Goal: Transaction & Acquisition: Purchase product/service

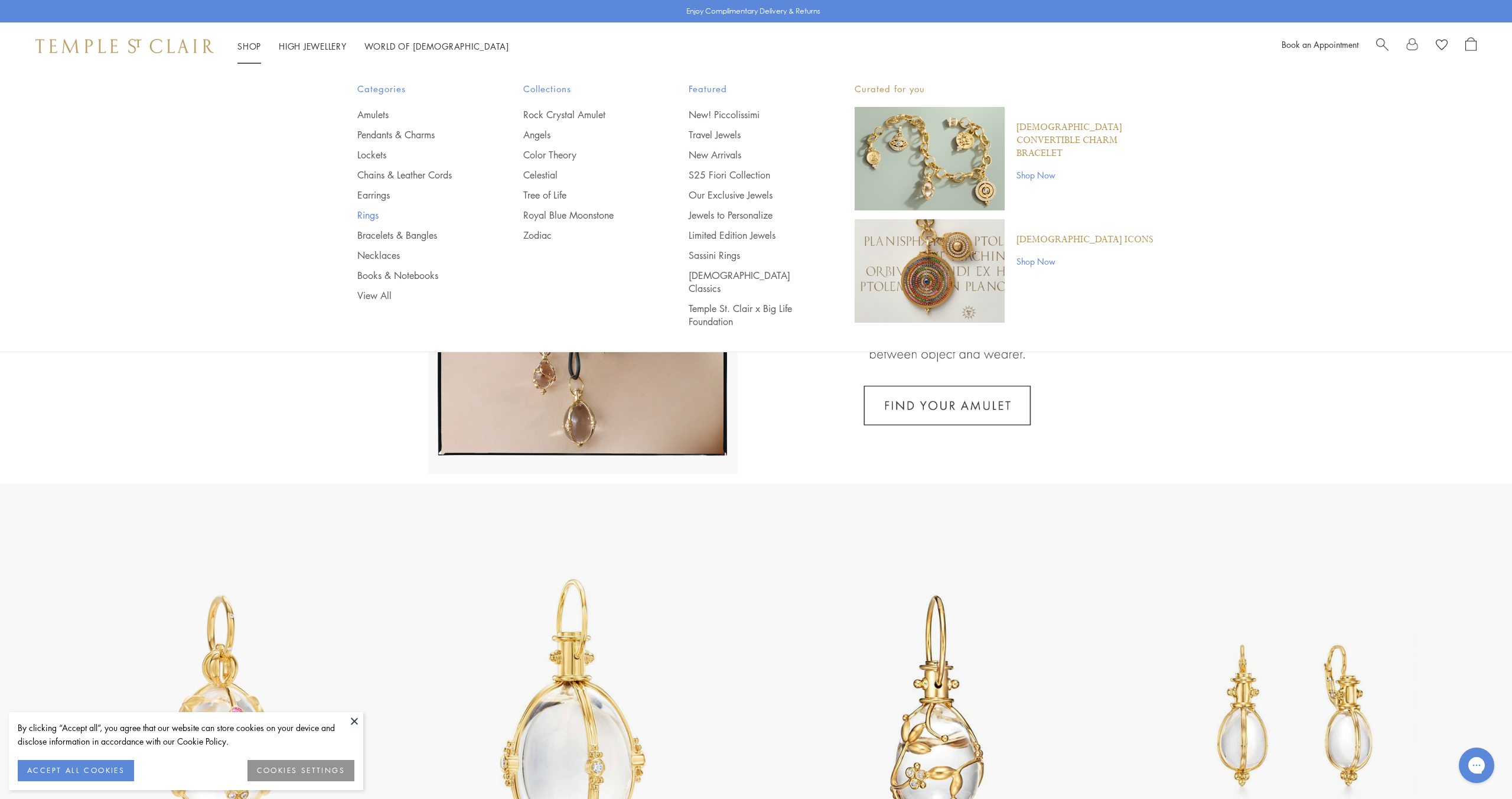
click at [370, 212] on link "Rings" at bounding box center [417, 215] width 119 height 13
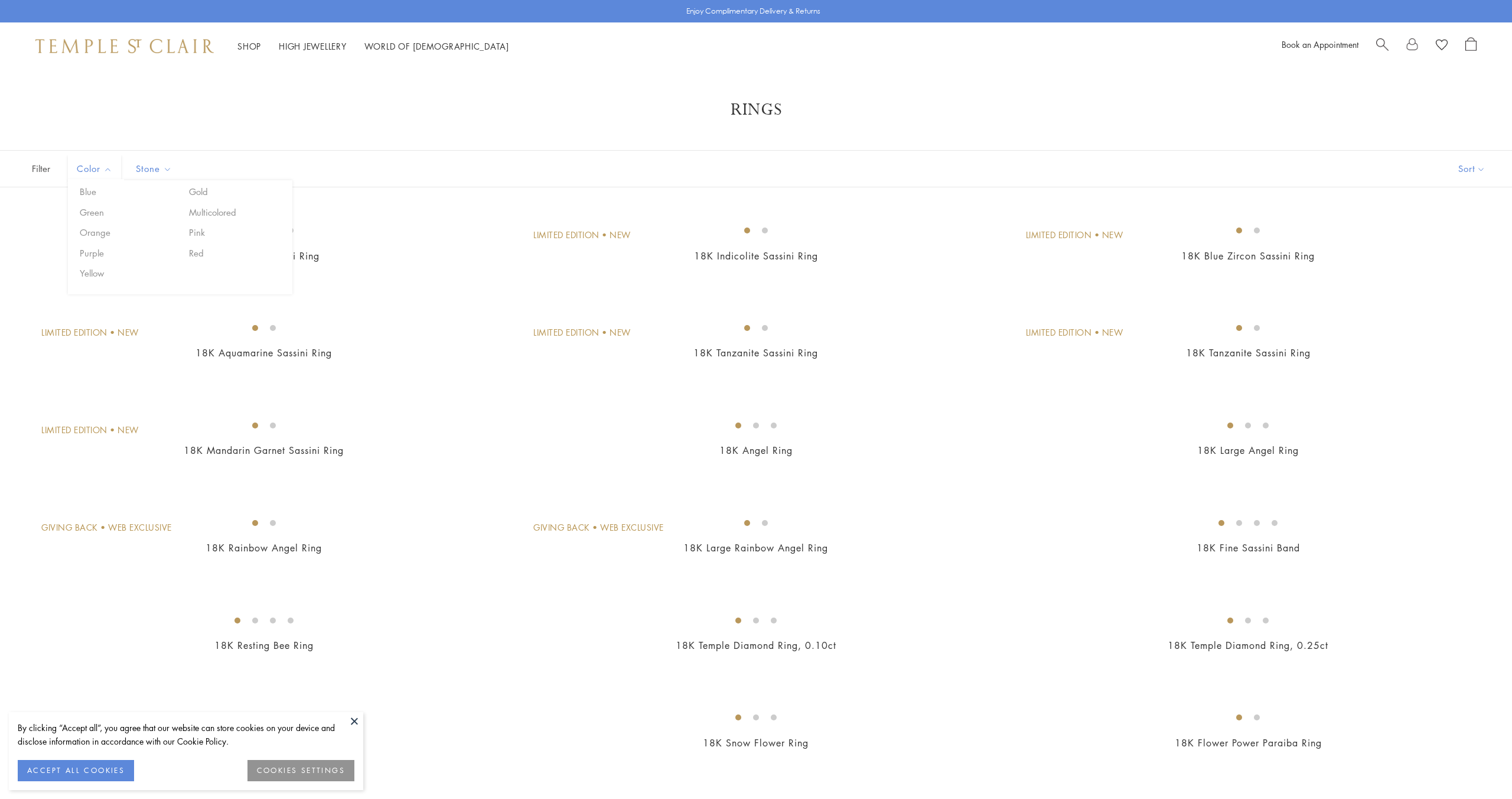
click at [99, 162] on span "Color" at bounding box center [95, 169] width 50 height 15
click at [206, 186] on button "Aquamarine" at bounding box center [186, 192] width 101 height 14
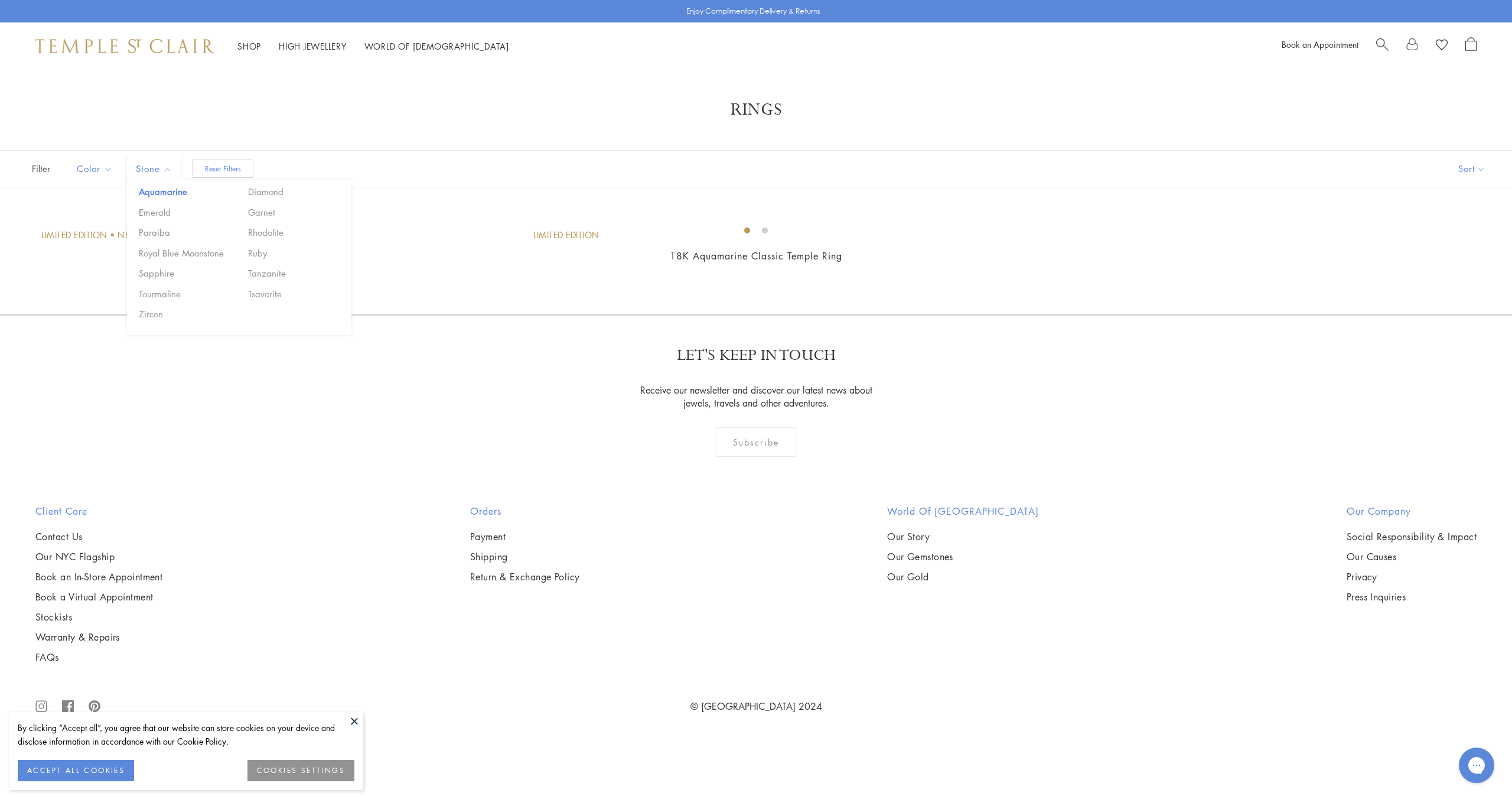
click at [166, 186] on div "Color Blue Gold Green Multicolored Orange Pink Purple Red Yellow" at bounding box center [157, 168] width 194 height 36
click at [166, 191] on button "Aquamarine" at bounding box center [186, 192] width 101 height 14
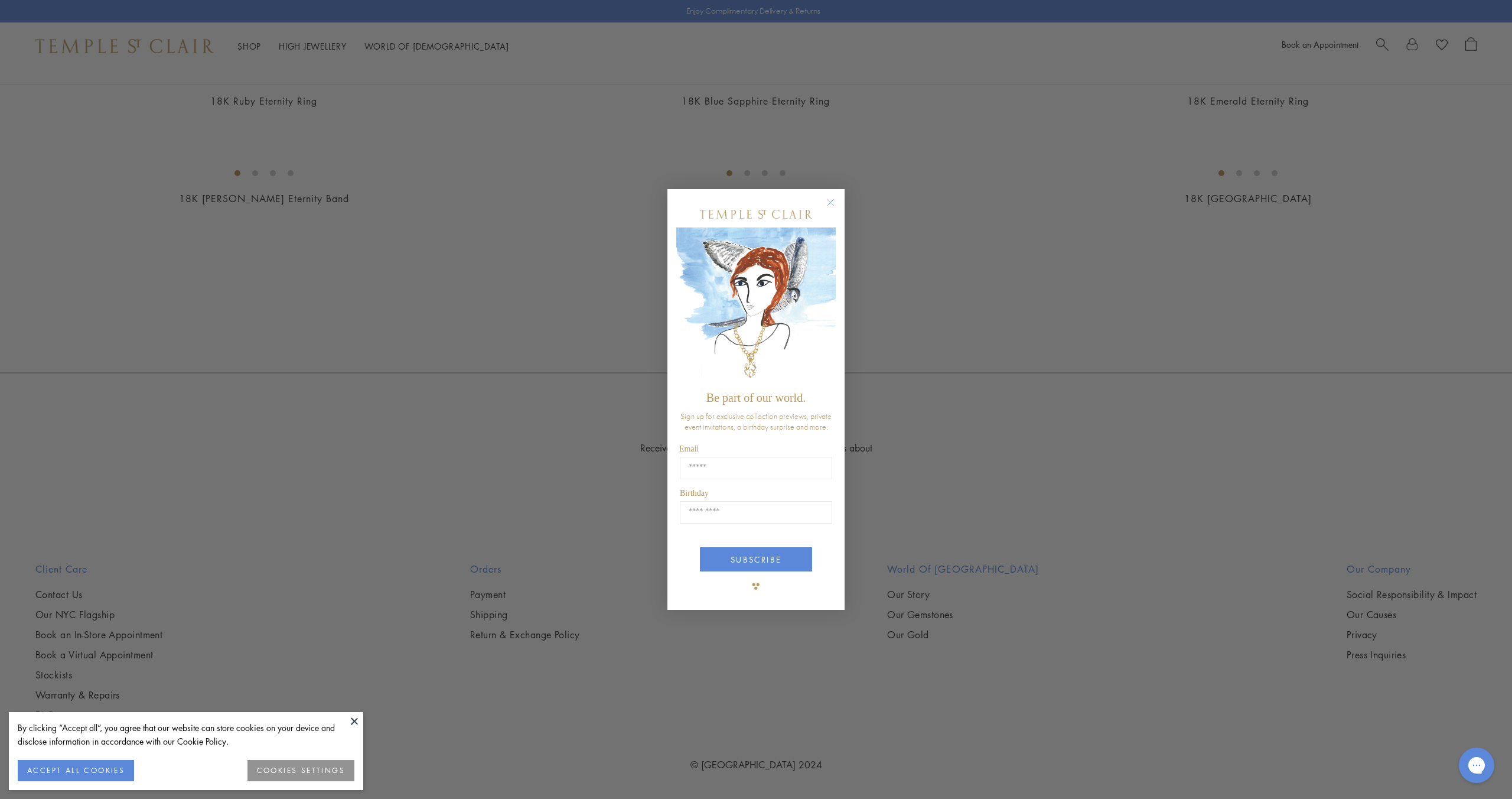
scroll to position [2337, 0]
click at [830, 204] on circle "Close dialog" at bounding box center [831, 202] width 14 height 14
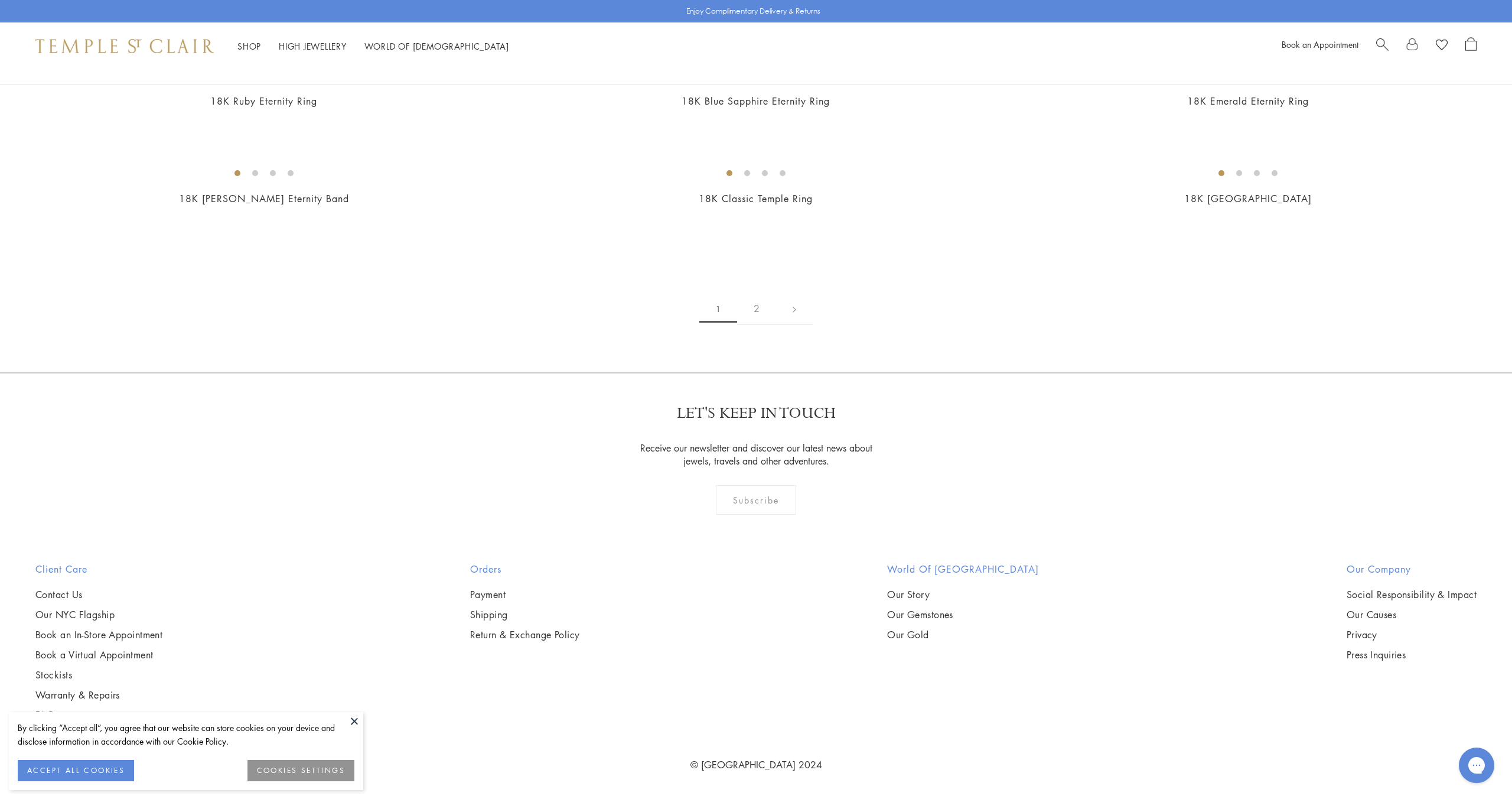
scroll to position [8491, 0]
click at [754, 325] on link "2" at bounding box center [756, 308] width 39 height 32
